Goal: Obtain resource: Obtain resource

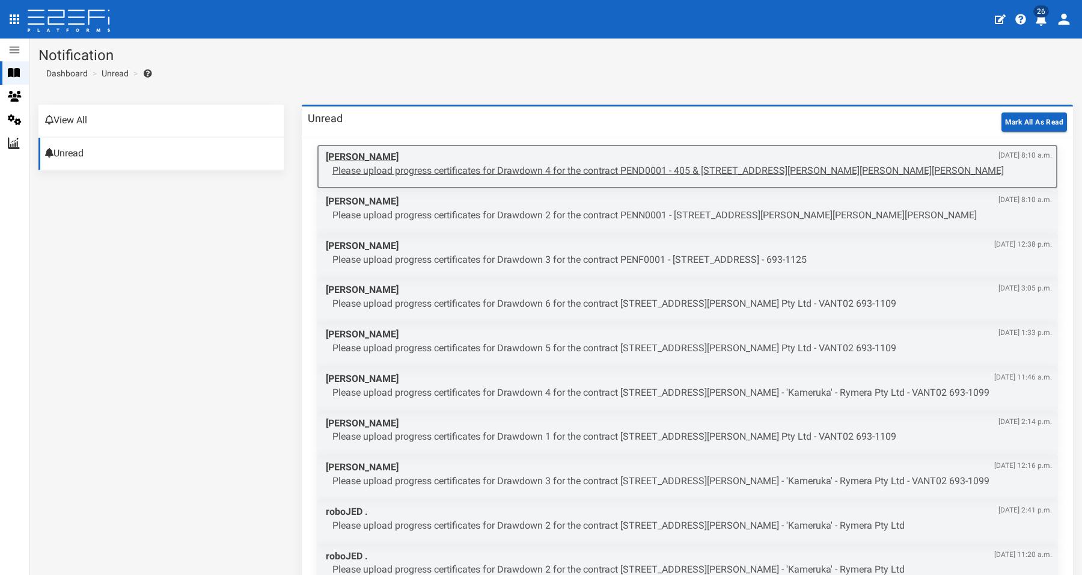
click at [661, 168] on p "Please upload progress certificates for Drawdown 4 for the contract PEND0001 - …" at bounding box center [691, 171] width 719 height 14
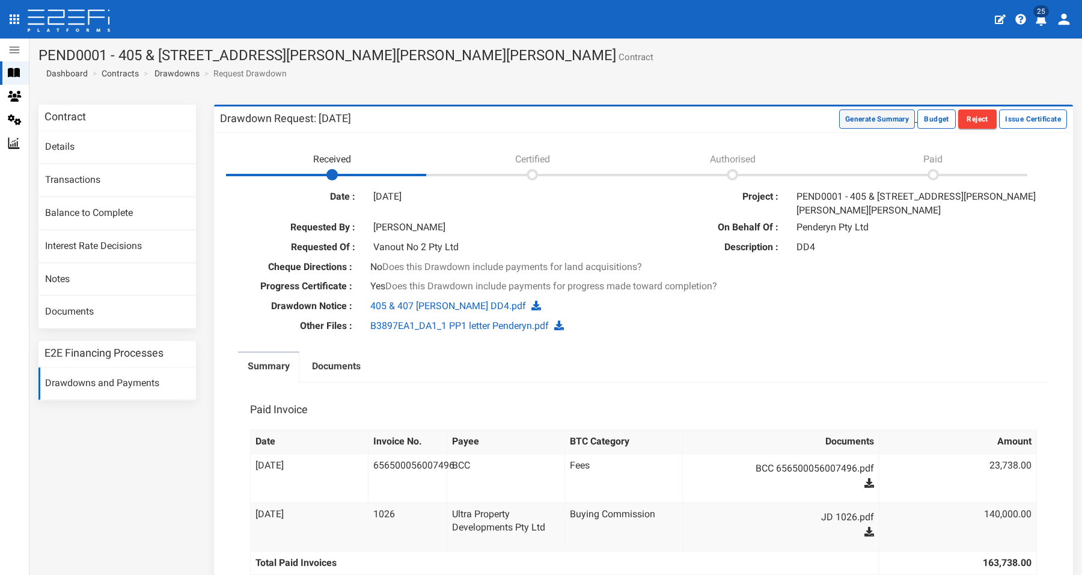
click at [865, 123] on button "Generate Summary" at bounding box center [877, 118] width 76 height 19
click at [883, 121] on button "Download Summary" at bounding box center [875, 118] width 80 height 19
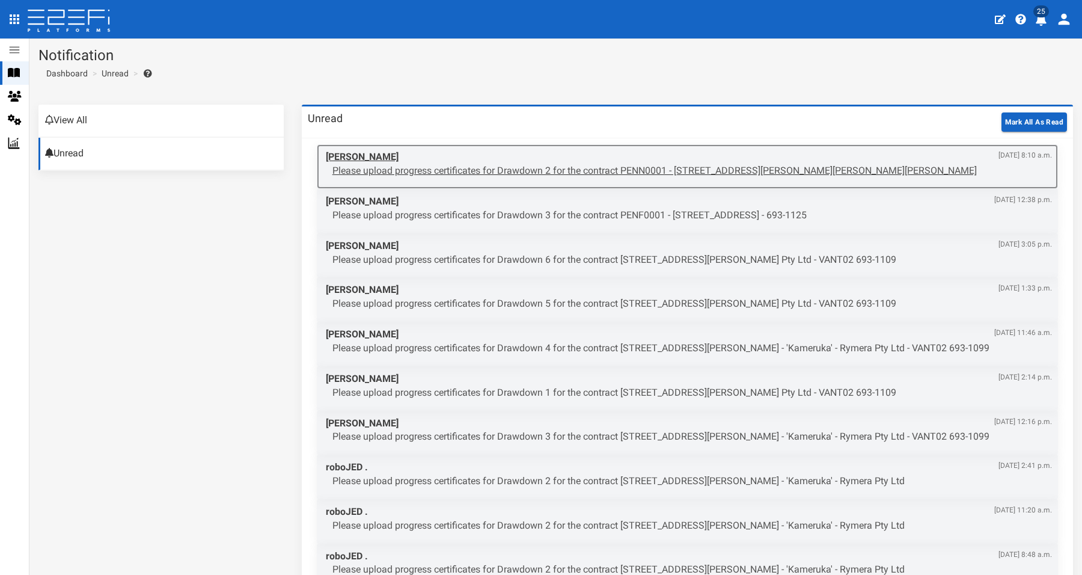
click at [696, 170] on p "Please upload progress certificates for Drawdown 2 for the contract PENN0001 - …" at bounding box center [691, 171] width 719 height 14
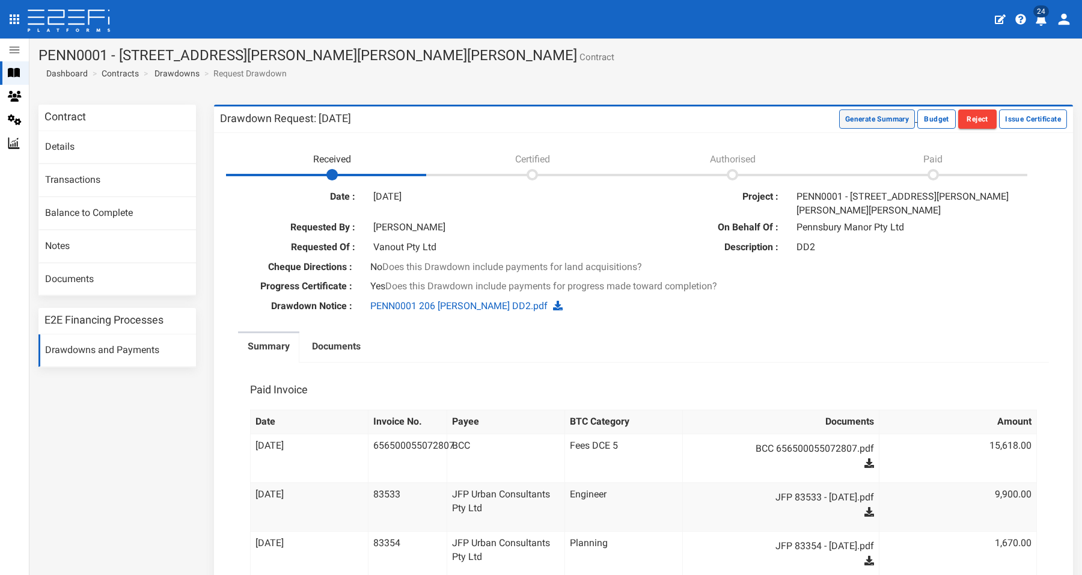
click at [847, 122] on button "Generate Summary" at bounding box center [877, 118] width 76 height 19
click at [875, 115] on button "Download Summary" at bounding box center [875, 118] width 80 height 19
